Goal: Transaction & Acquisition: Purchase product/service

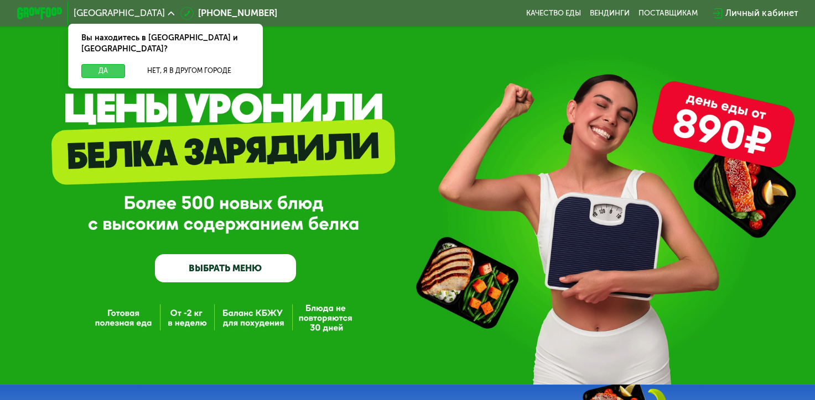
click at [98, 64] on button "Да" at bounding box center [103, 71] width 44 height 14
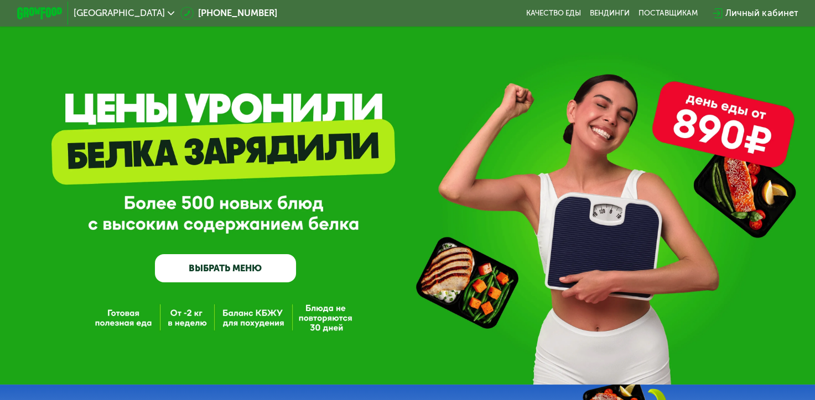
click at [188, 279] on link "ВЫБРАТЬ МЕНЮ" at bounding box center [225, 268] width 141 height 28
click at [225, 271] on link "ВЫБРАТЬ МЕНЮ" at bounding box center [225, 268] width 141 height 28
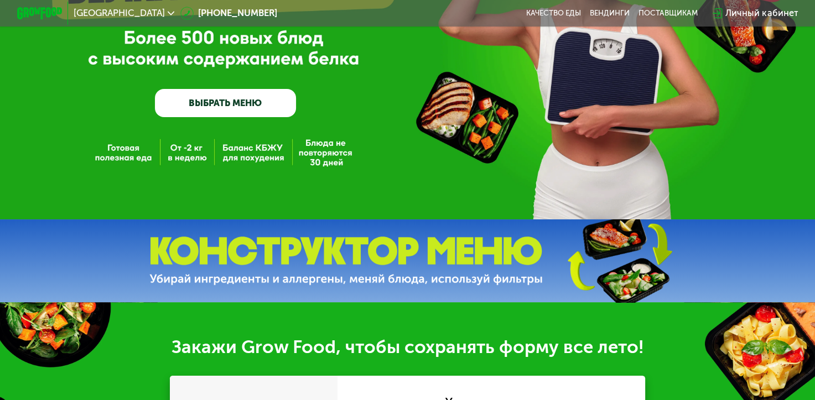
scroll to position [188, 0]
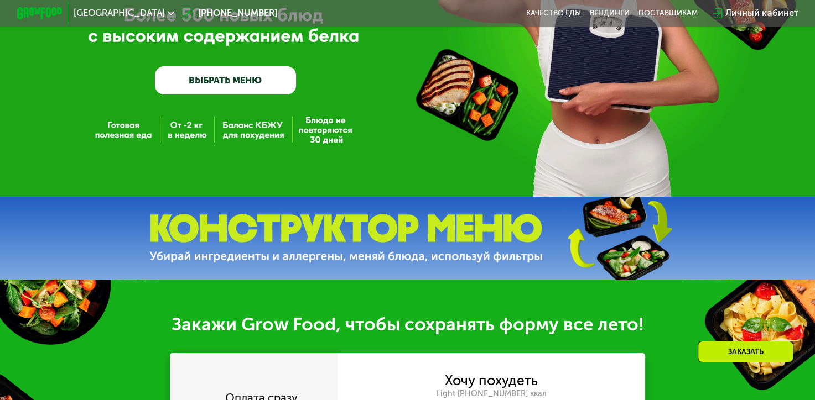
click at [233, 81] on link "ВЫБРАТЬ МЕНЮ" at bounding box center [225, 80] width 141 height 28
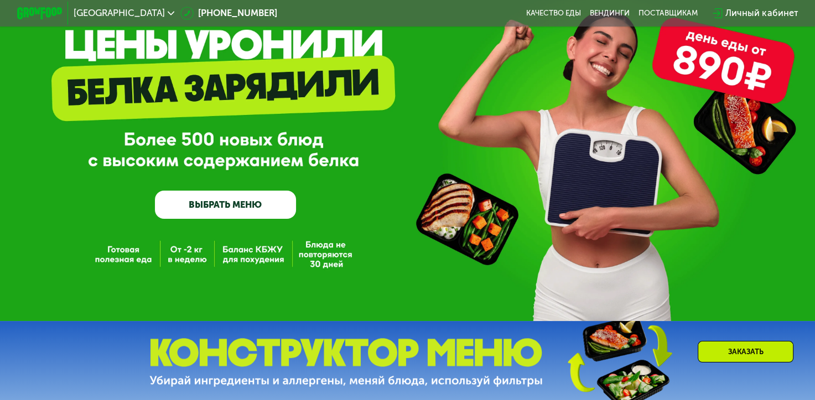
scroll to position [0, 0]
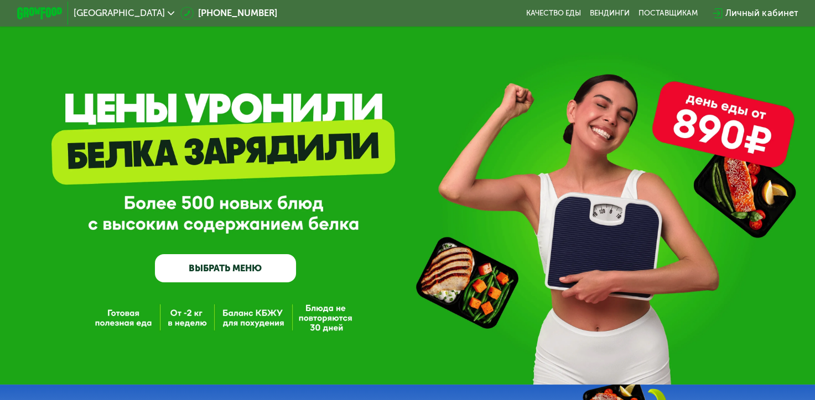
click at [223, 266] on link "ВЫБРАТЬ МЕНЮ" at bounding box center [225, 268] width 141 height 28
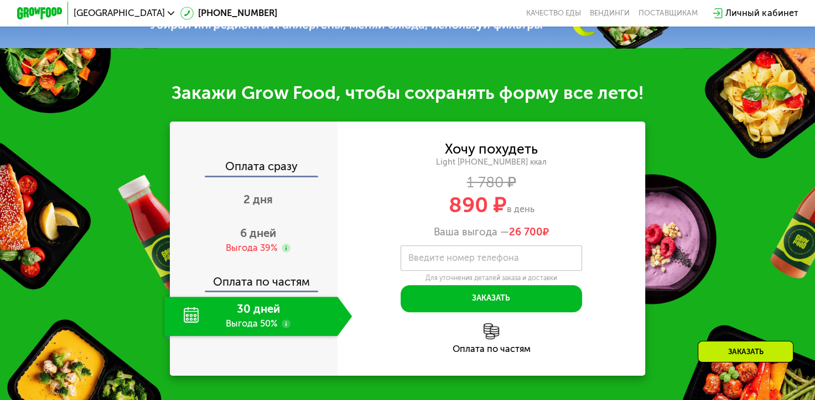
scroll to position [429, 0]
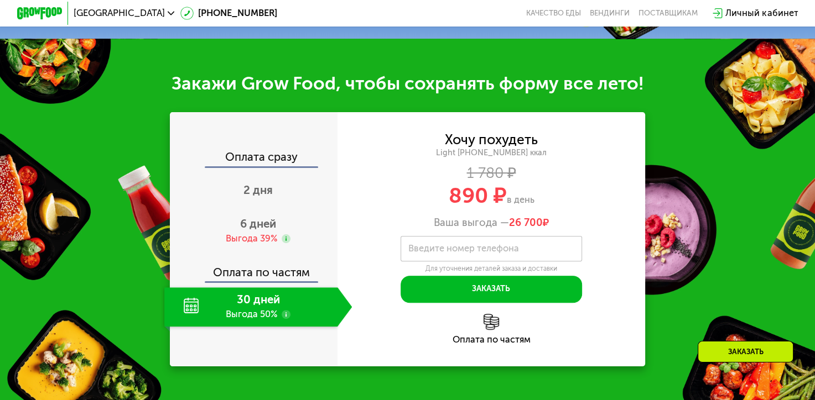
click at [414, 252] on label "Введите номер телефона" at bounding box center [463, 249] width 111 height 6
click at [414, 256] on input "Введите номер телефона" at bounding box center [490, 248] width 181 height 25
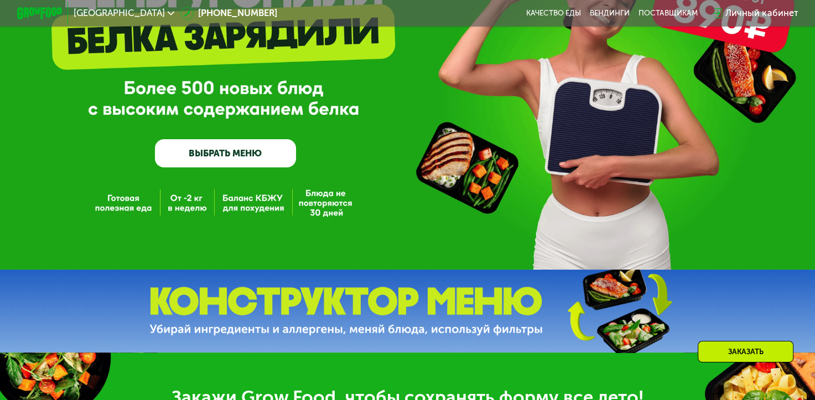
scroll to position [88, 0]
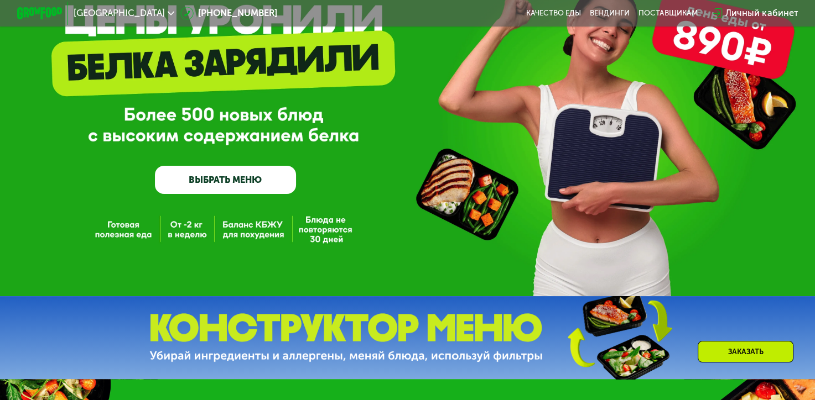
click at [263, 181] on link "ВЫБРАТЬ МЕНЮ" at bounding box center [225, 180] width 141 height 28
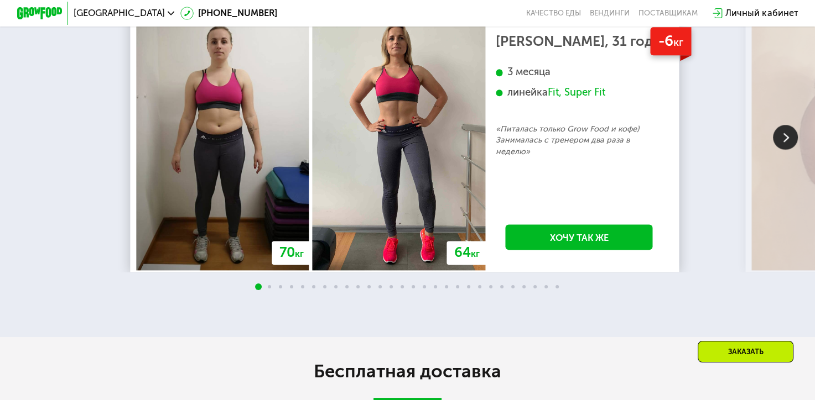
scroll to position [1511, 0]
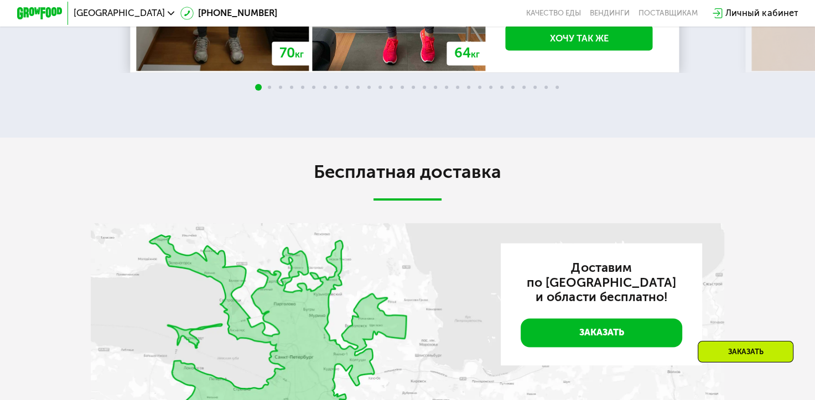
click at [744, 347] on div "Заказать" at bounding box center [745, 352] width 96 height 22
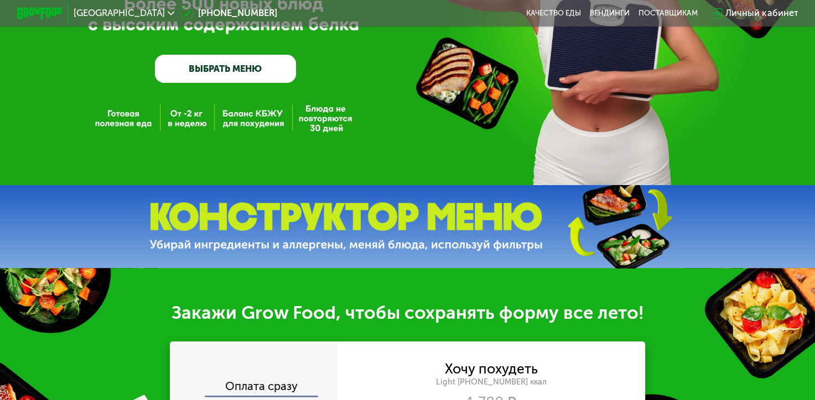
scroll to position [51, 0]
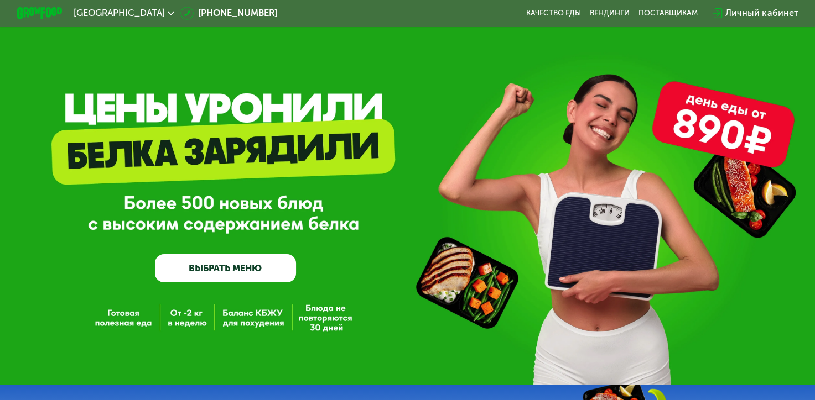
click at [247, 267] on link "ВЫБРАТЬ МЕНЮ" at bounding box center [225, 268] width 141 height 28
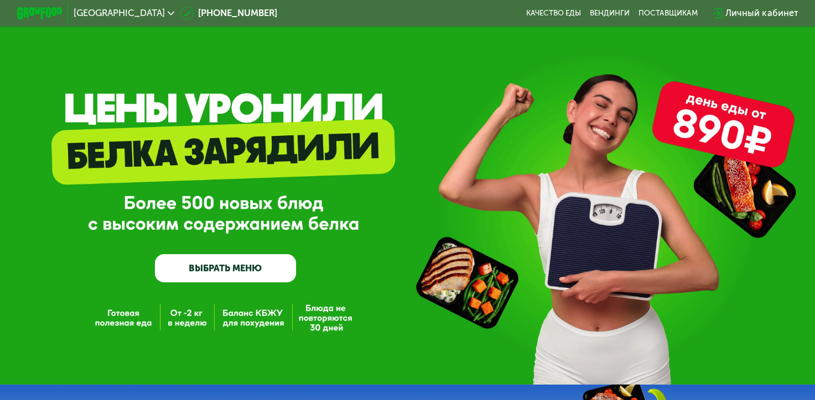
click at [247, 267] on link "ВЫБРАТЬ МЕНЮ" at bounding box center [225, 268] width 141 height 28
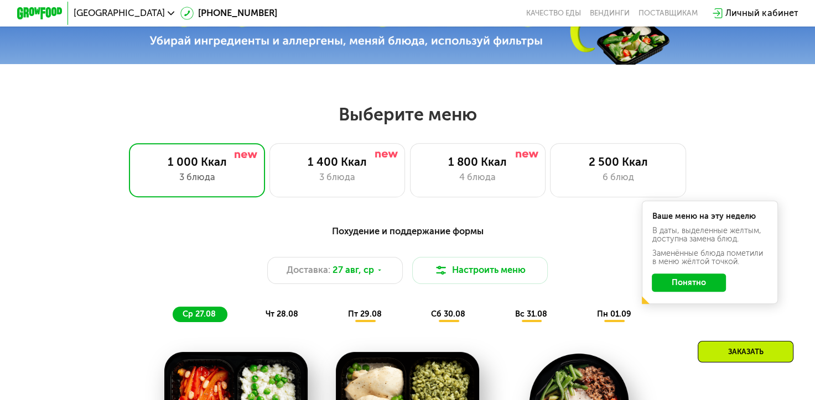
scroll to position [413, 0]
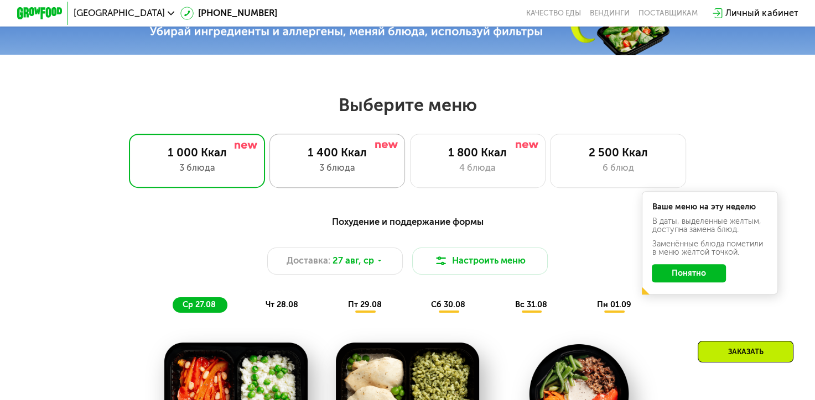
click at [375, 175] on div "3 блюда" at bounding box center [337, 168] width 112 height 14
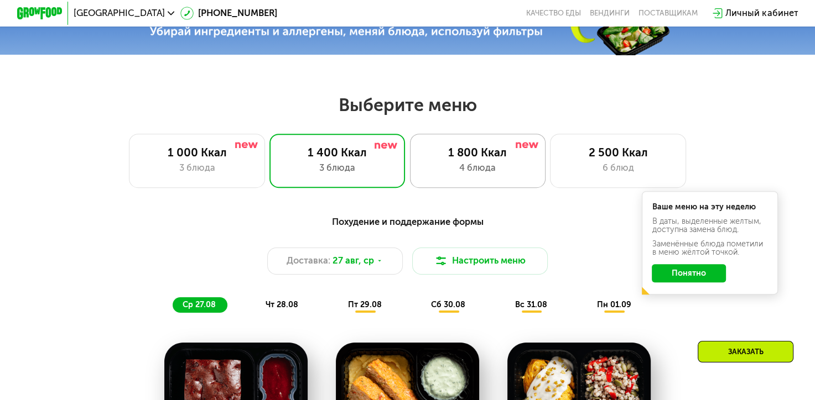
click at [455, 174] on div "4 блюда" at bounding box center [477, 168] width 112 height 14
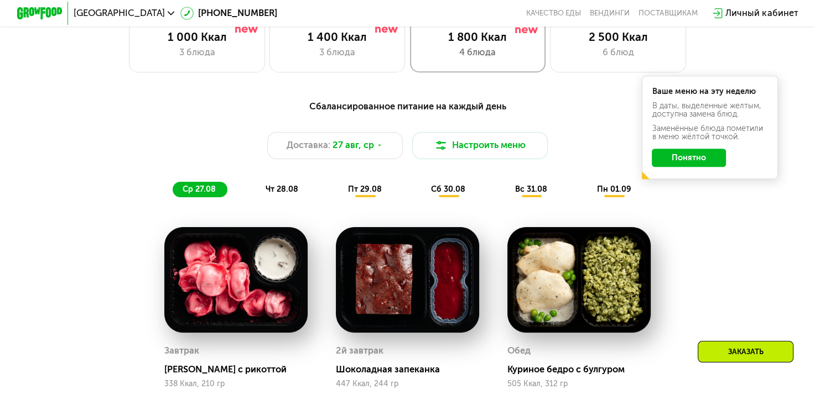
scroll to position [529, 0]
click at [362, 51] on div "3 блюда" at bounding box center [337, 53] width 112 height 14
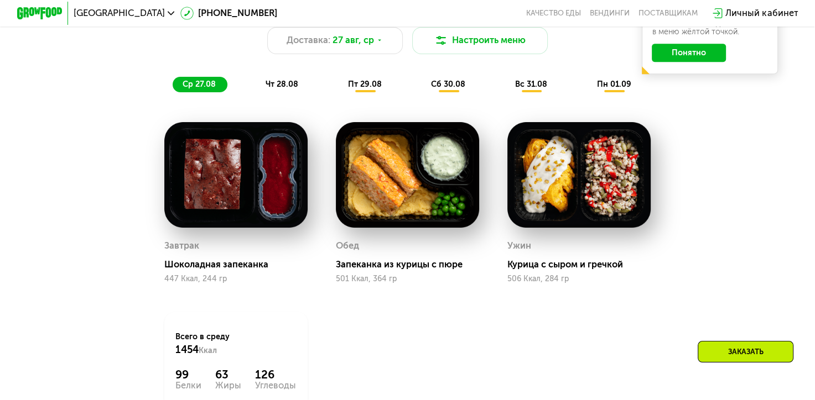
scroll to position [618, 0]
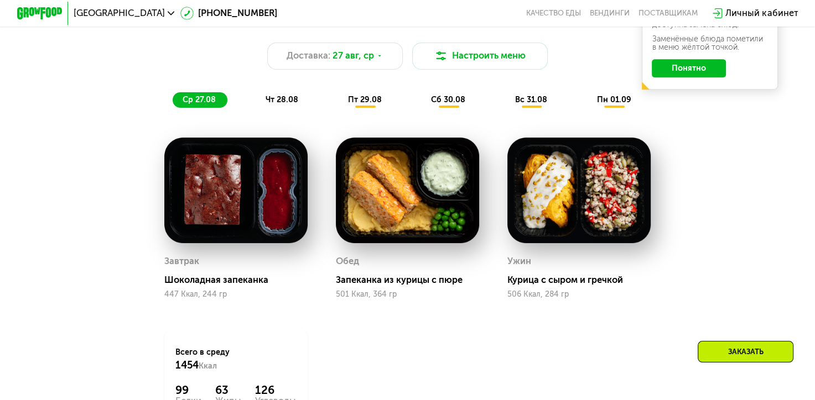
click at [283, 104] on span "чт 28.08" at bounding box center [281, 99] width 33 height 9
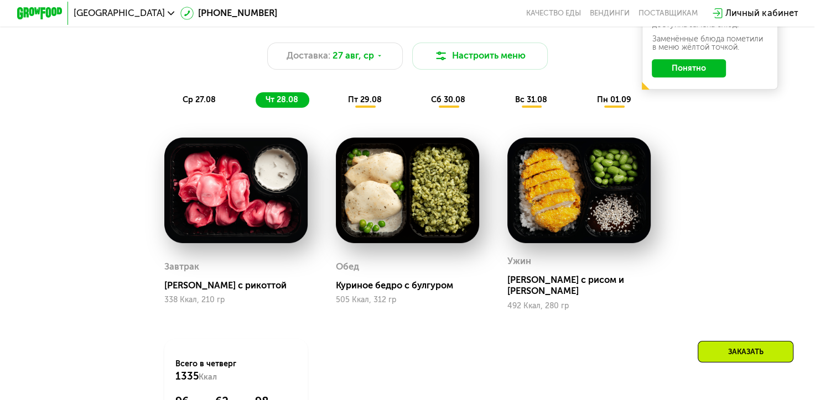
click at [421, 108] on div "пт 29.08" at bounding box center [449, 100] width 56 height 16
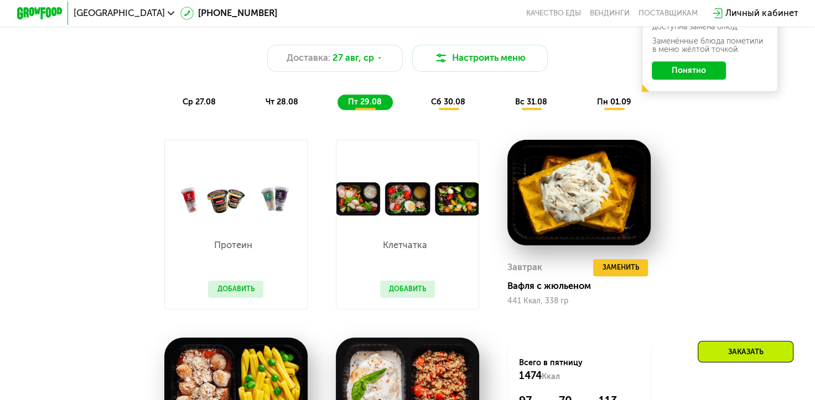
scroll to position [604, 0]
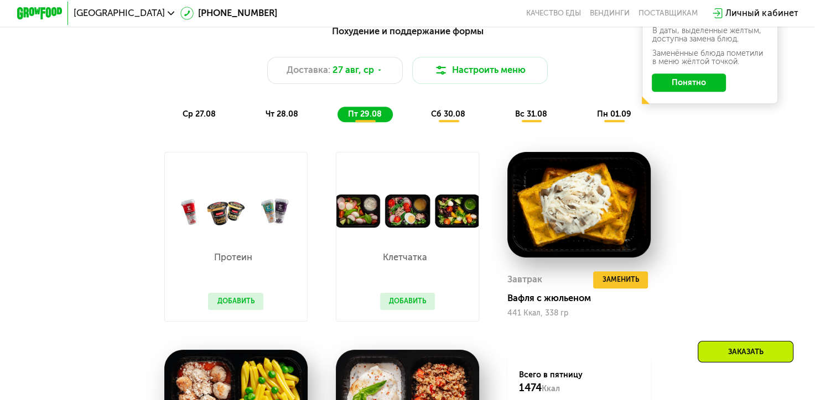
click at [455, 118] on span "сб 30.08" at bounding box center [448, 113] width 34 height 9
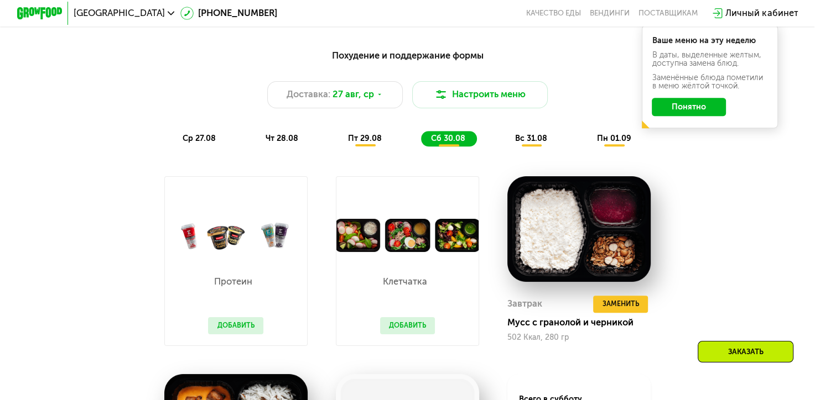
scroll to position [491, 0]
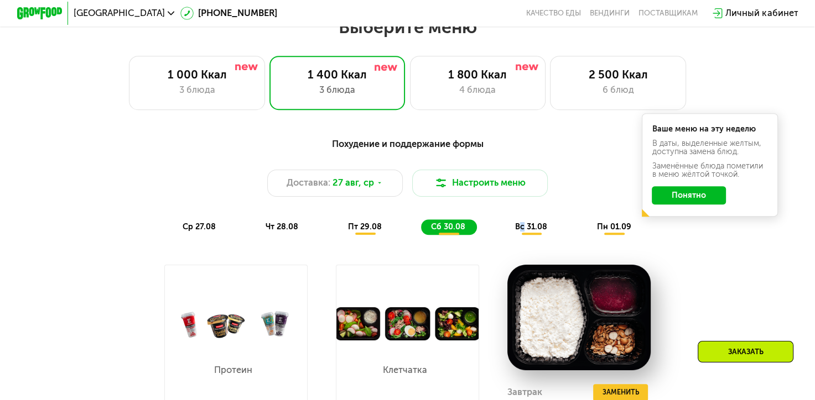
drag, startPoint x: 522, startPoint y: 243, endPoint x: 526, endPoint y: 236, distance: 8.2
click at [526, 236] on div "Похудение и поддержание формы Доставка: 27 авг, ср Настроить меню ср 27.08 чт 2…" at bounding box center [408, 186] width 684 height 111
click at [526, 232] on span "вс 31.08" at bounding box center [531, 226] width 32 height 9
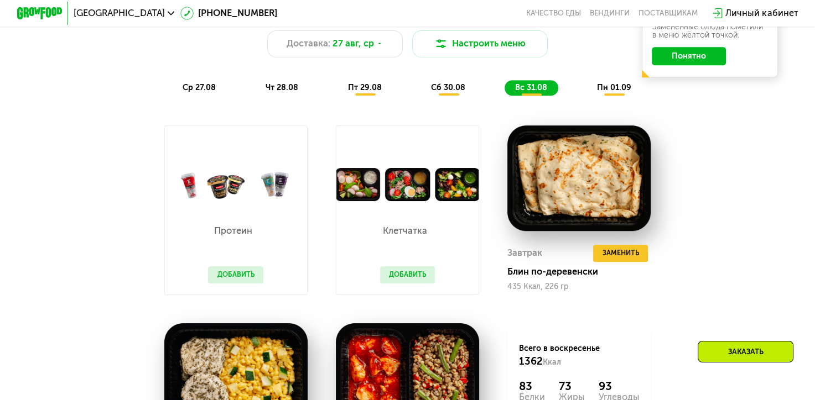
scroll to position [645, 0]
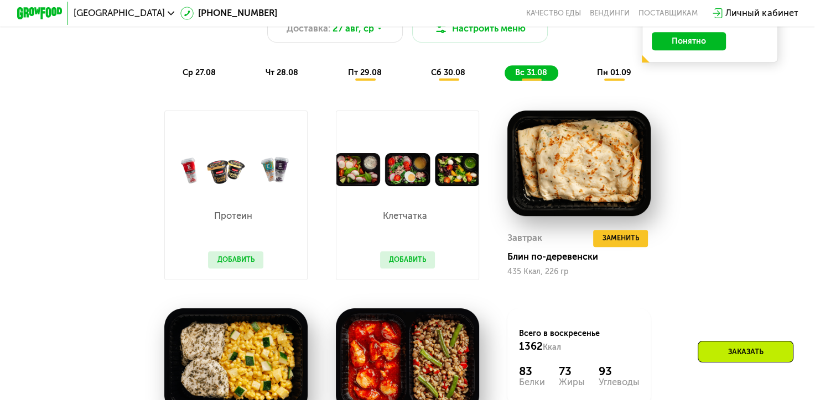
click at [421, 81] on div "пт 29.08" at bounding box center [449, 73] width 56 height 16
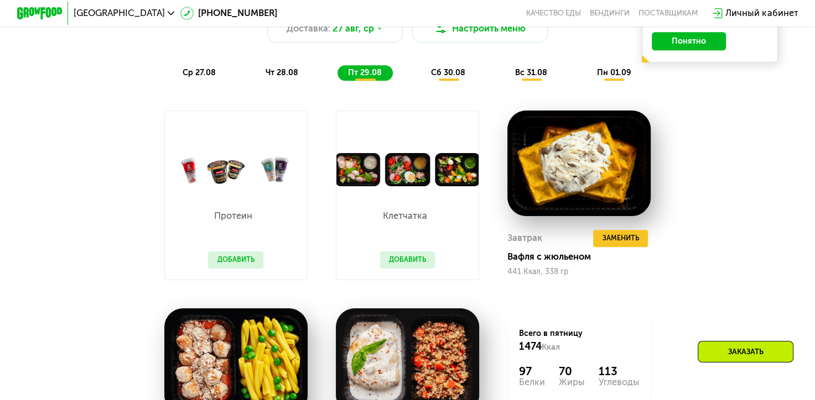
click at [396, 259] on div "Клетчатка Добавить" at bounding box center [407, 233] width 78 height 94
click at [398, 268] on button "Добавить" at bounding box center [407, 260] width 55 height 17
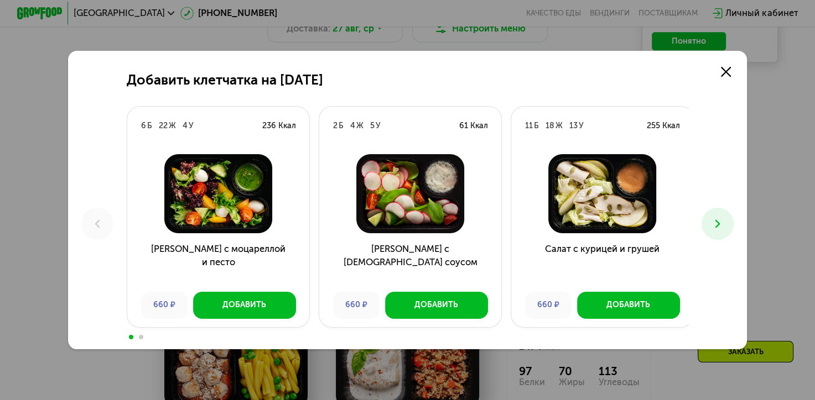
click at [725, 211] on button at bounding box center [717, 224] width 32 height 32
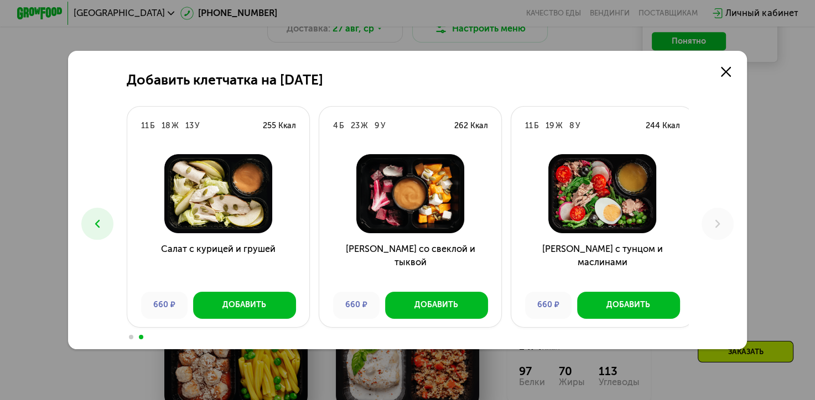
click at [771, 211] on div "Добавить клетчатка на 29 августа 6 Б 22 Ж 4 У 236 Ккал Салат с моцареллой и пес…" at bounding box center [407, 200] width 815 height 400
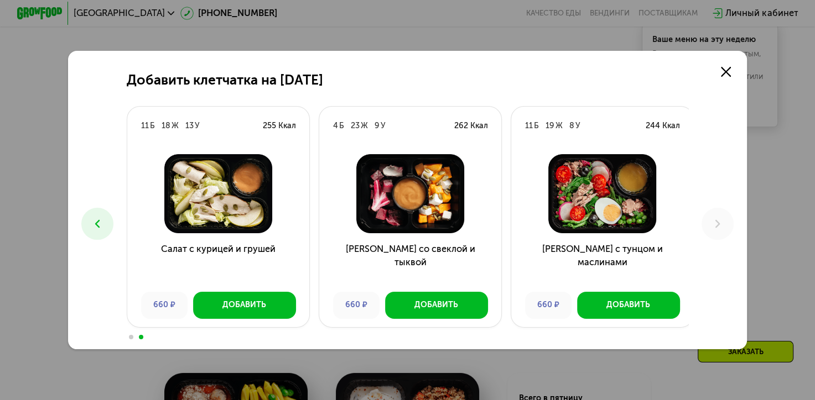
scroll to position [475, 0]
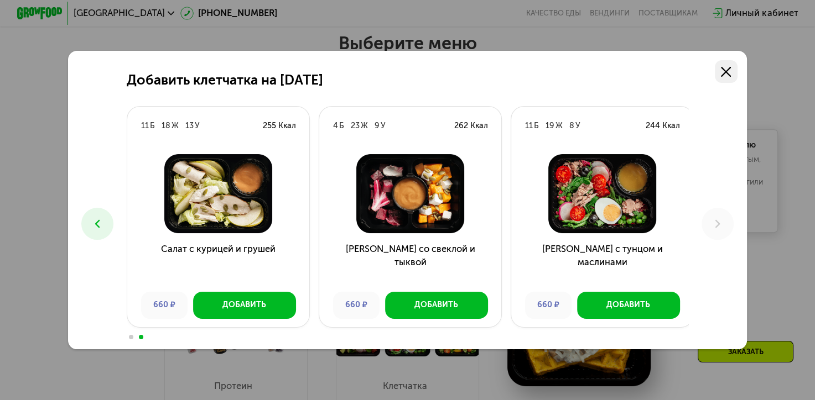
click at [719, 70] on link at bounding box center [725, 71] width 23 height 23
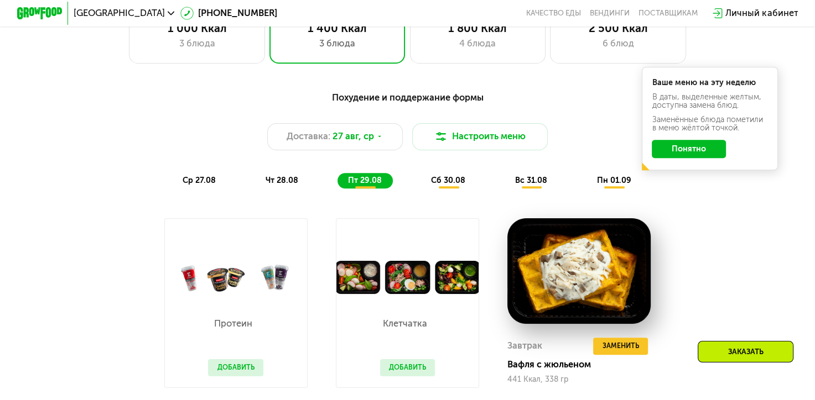
scroll to position [538, 0]
click at [531, 184] on span "вс 31.08" at bounding box center [531, 180] width 32 height 9
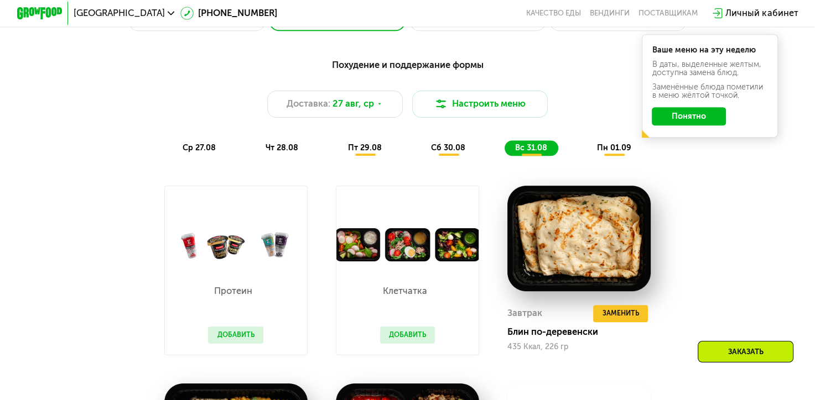
scroll to position [564, 0]
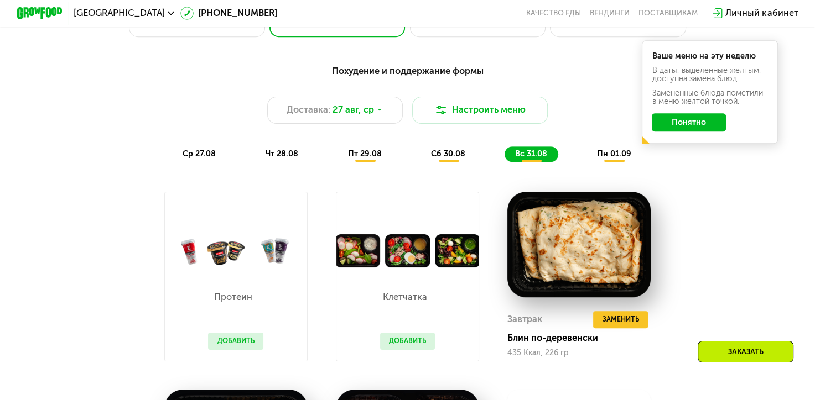
click at [597, 163] on div "пн 01.09" at bounding box center [614, 155] width 56 height 16
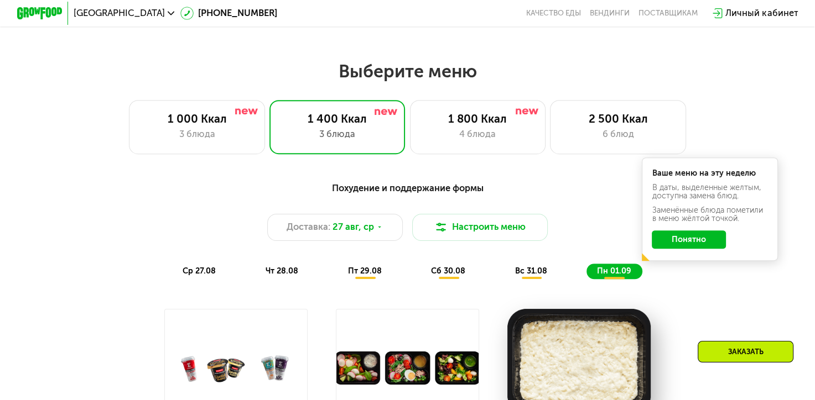
scroll to position [447, 0]
click at [668, 245] on button "Понятно" at bounding box center [688, 240] width 74 height 18
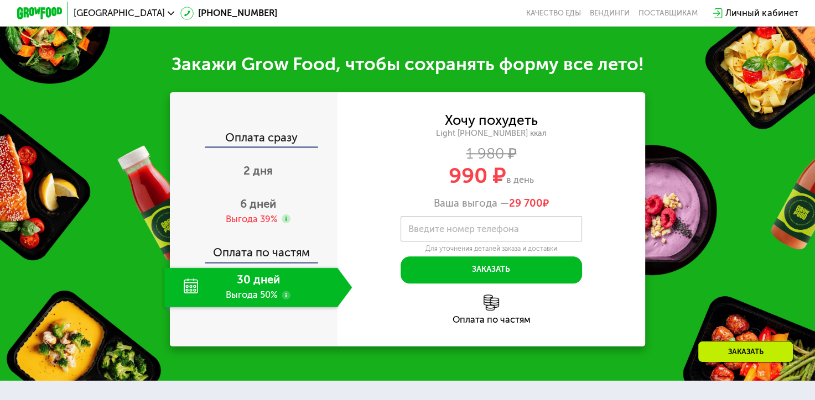
scroll to position [1173, 0]
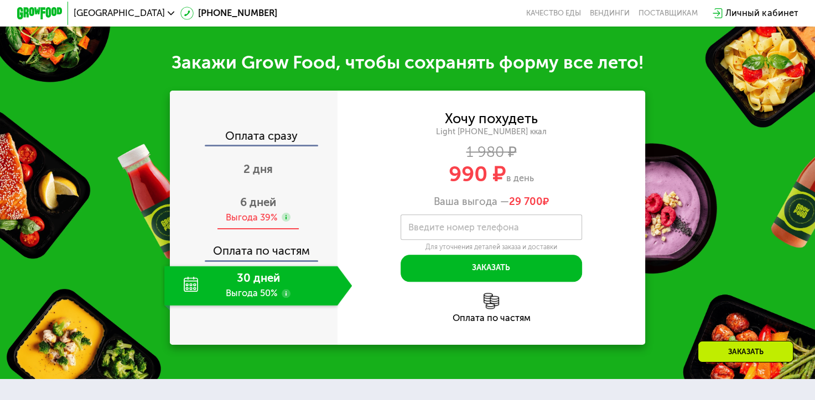
click at [243, 208] on span "6 дней" at bounding box center [258, 202] width 36 height 13
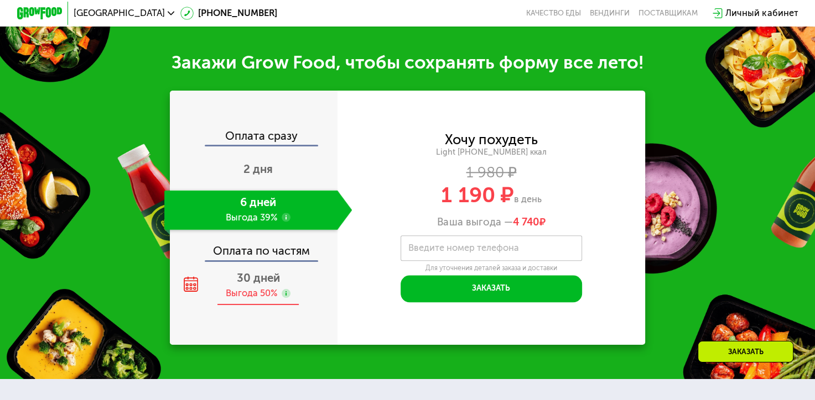
click at [246, 300] on div "Выгода 50%" at bounding box center [251, 294] width 51 height 13
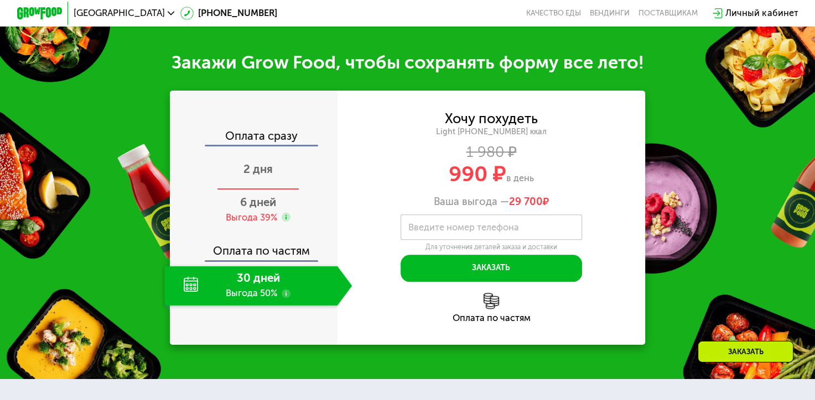
click at [272, 191] on div "2 дня" at bounding box center [258, 171] width 188 height 40
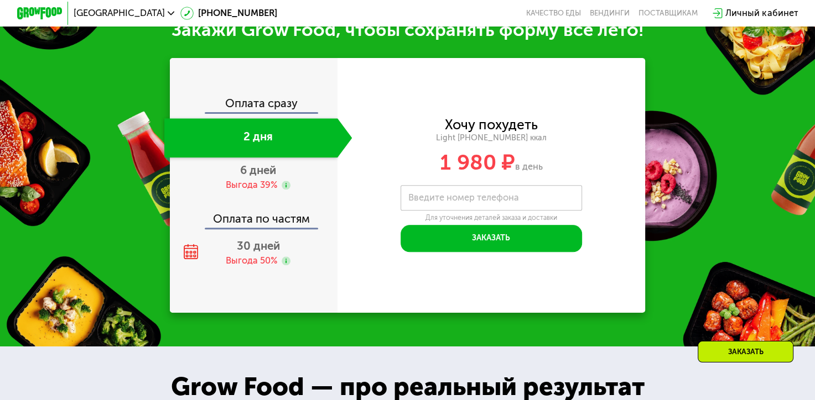
scroll to position [1138, 0]
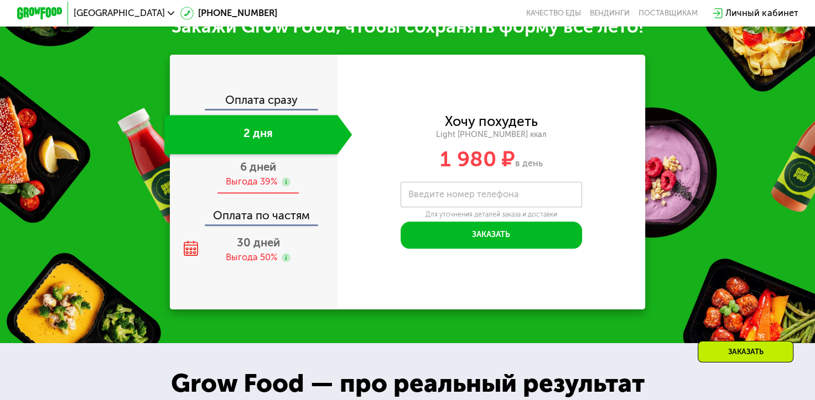
click at [234, 184] on div "6 дней Выгода 39%" at bounding box center [258, 174] width 188 height 40
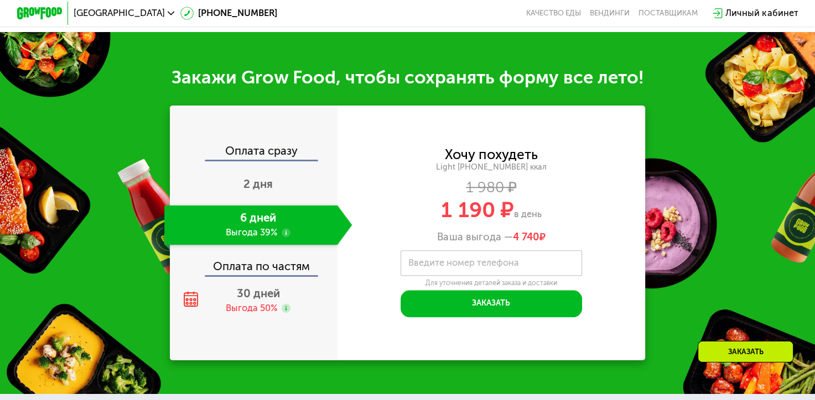
scroll to position [1084, 0]
